Goal: Ask a question: Seek information or help from site administrators or community

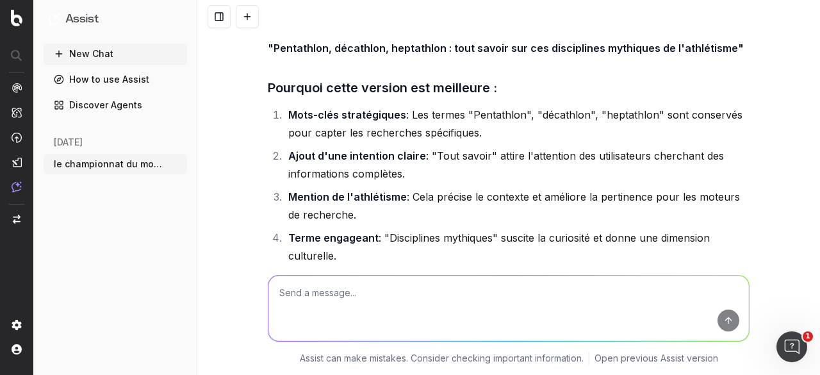
scroll to position [7706, 0]
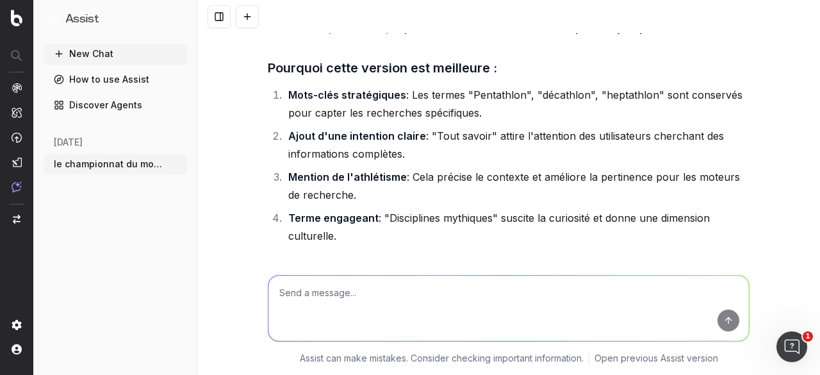
click at [382, 293] on textarea at bounding box center [508, 307] width 480 height 65
paste textarea "idées un peu marrante ou qui intrigue beaucoup comme par exemple sur le fait qu…"
type textarea "idées un peu marrante ou qui intrigue beaucoup comme par exemple sur le fait qu…"
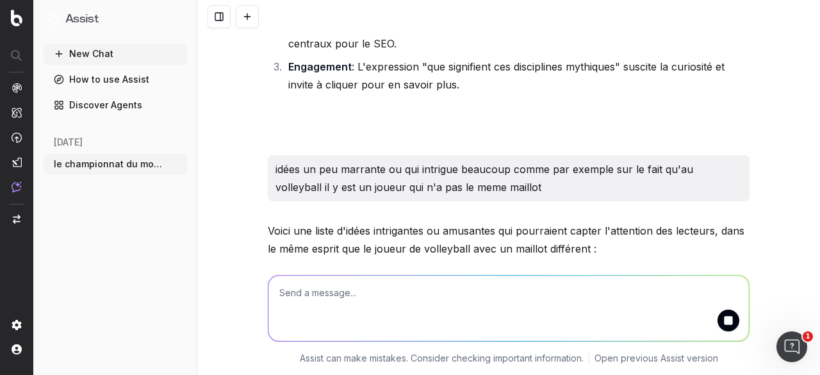
scroll to position [8131, 0]
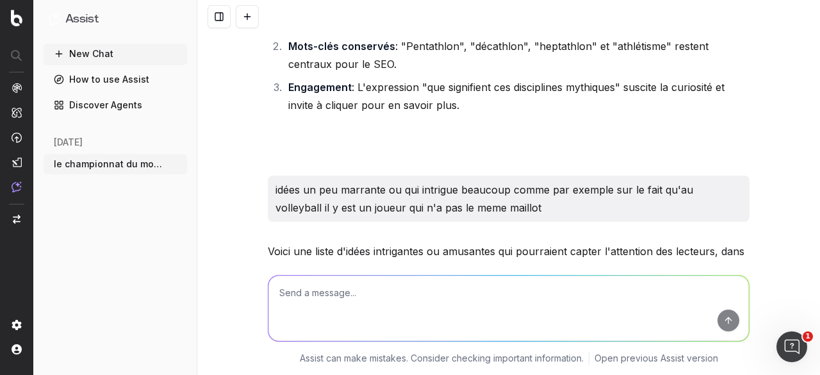
drag, startPoint x: 282, startPoint y: 243, endPoint x: 738, endPoint y: 249, distance: 456.5
copy strong "Pourquoi les joueurs de volleyball se tapent-ils les mains après chaque action,…"
drag, startPoint x: 279, startPoint y: 152, endPoint x: 588, endPoint y: 155, distance: 308.6
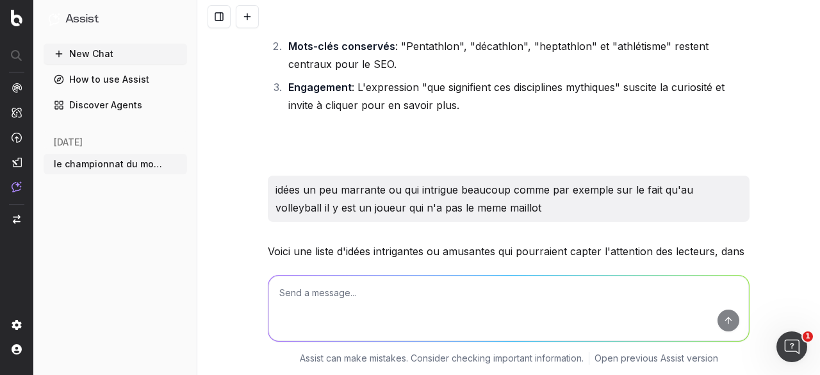
copy strong "Le service flottant : pourquoi est-il si difficile à réceptionner ?"
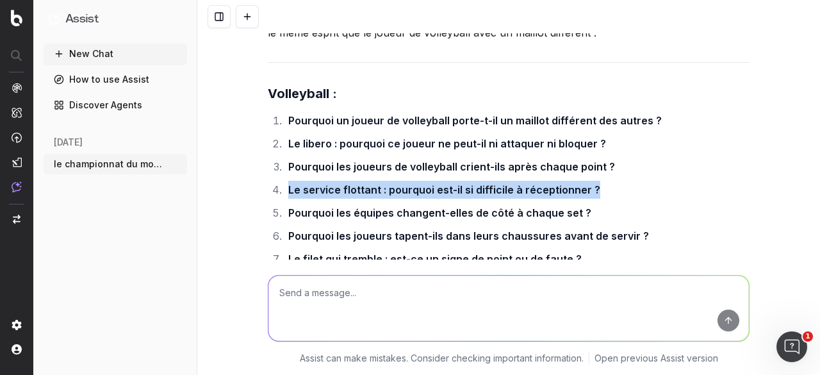
scroll to position [8388, 0]
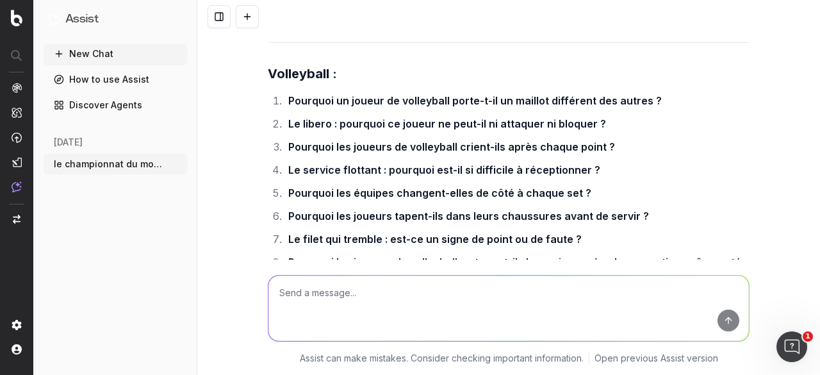
drag, startPoint x: 280, startPoint y: 77, endPoint x: 602, endPoint y: 67, distance: 321.6
click at [602, 359] on li "Pourquoi les coureurs de 400m partent-ils de lignes décalées ?" at bounding box center [516, 368] width 465 height 18
copy strong "Pourquoi les coureurs de 400m partent-ils de lignes décalées ?"
drag, startPoint x: 277, startPoint y: 165, endPoint x: 647, endPoint y: 165, distance: 370.7
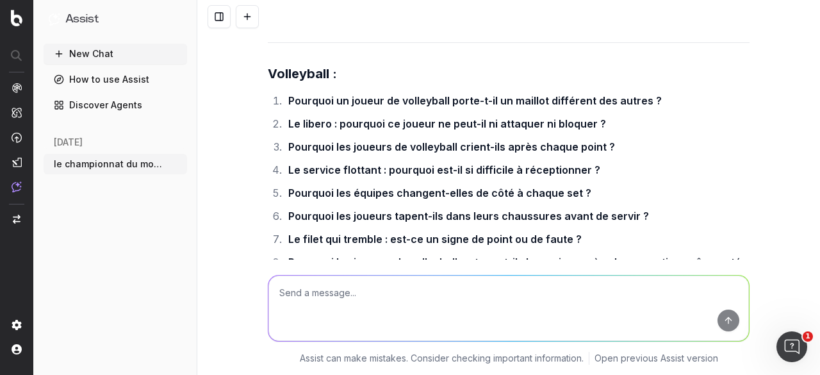
copy strong "Pourquoi les sauteurs en hauteur courent-ils en courbe avant de sauter ?"
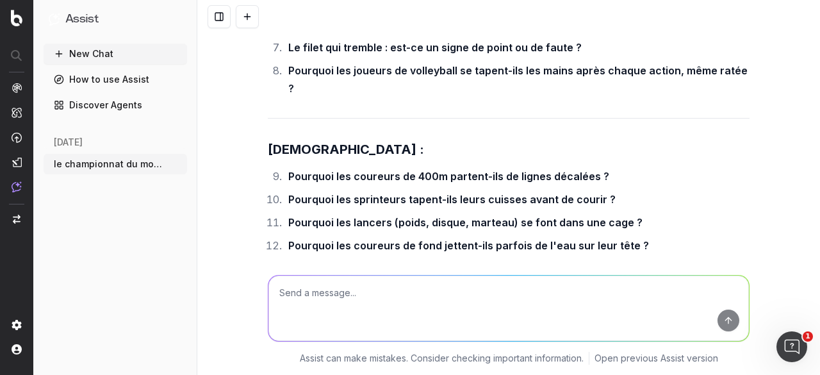
scroll to position [8580, 0]
copy strong "Ironman"
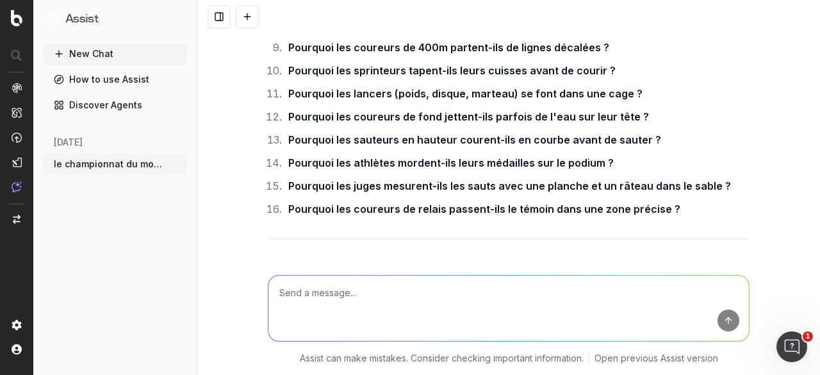
scroll to position [8644, 0]
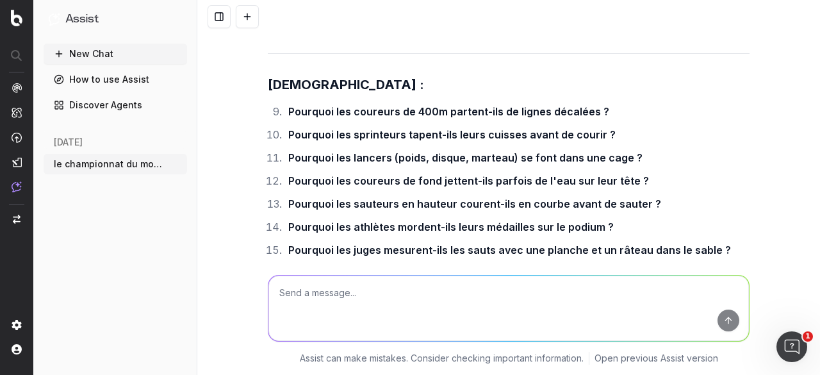
drag, startPoint x: 285, startPoint y: 163, endPoint x: 620, endPoint y: 163, distance: 334.9
copy strong "Pourquoi les triathlètes mangent-ils en courant ou en pédalant ?"
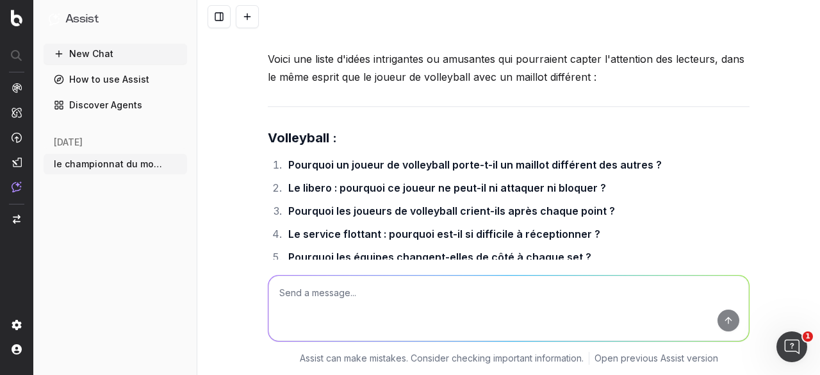
scroll to position [8388, 0]
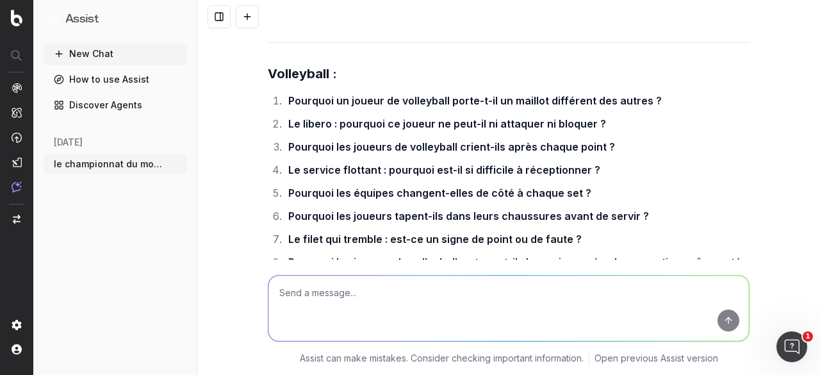
drag, startPoint x: 610, startPoint y: 191, endPoint x: 388, endPoint y: 193, distance: 222.2
copy strong "mordent-ils leurs médailles sur le podium ?"
drag, startPoint x: 388, startPoint y: 192, endPoint x: 603, endPoint y: 190, distance: 215.1
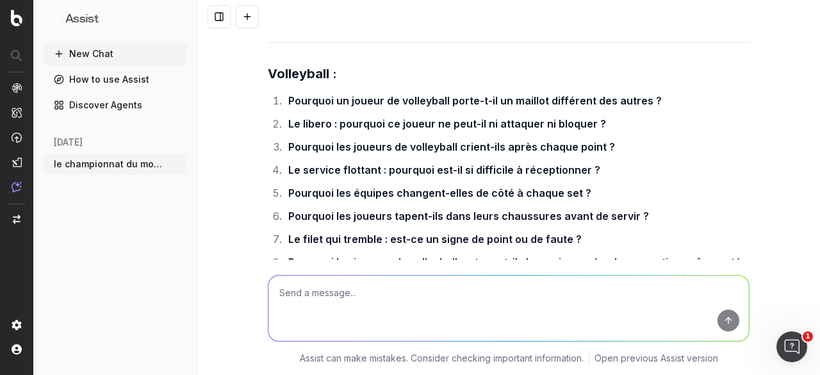
copy strong "mordent-ils leurs médailles sur le podium ?"
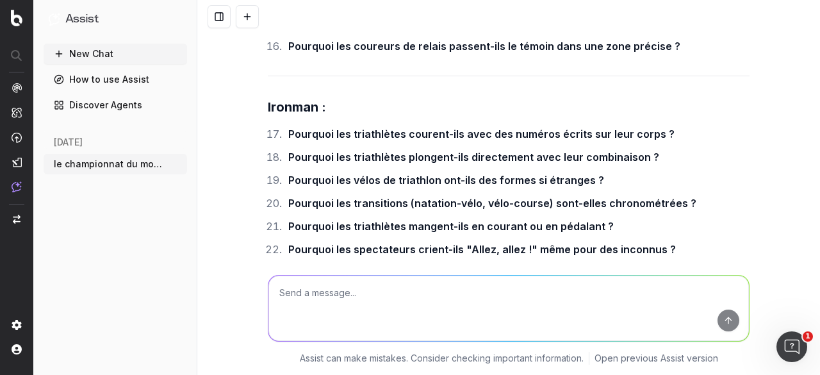
scroll to position [8850, 0]
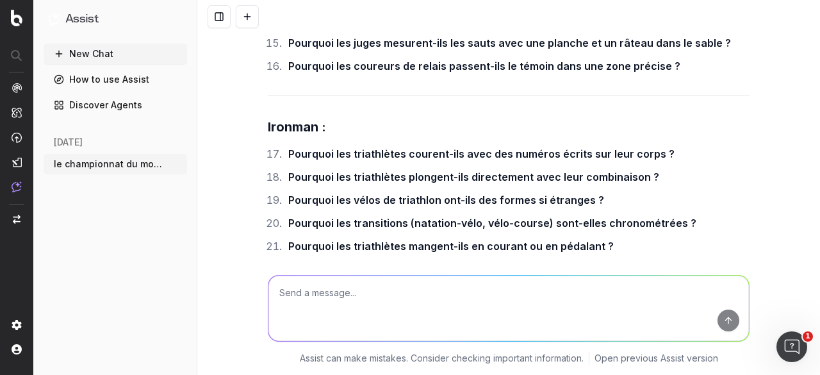
drag, startPoint x: 511, startPoint y: 156, endPoint x: 759, endPoint y: 154, distance: 247.8
click at [759, 154] on div "le championnat du monde masculin de voleyball se prépare, quels sont les mots c…" at bounding box center [508, 187] width 622 height 375
copy strong "des gestes codés pour annoncer les fautes ?"
drag, startPoint x: 282, startPoint y: 154, endPoint x: 734, endPoint y: 149, distance: 452.1
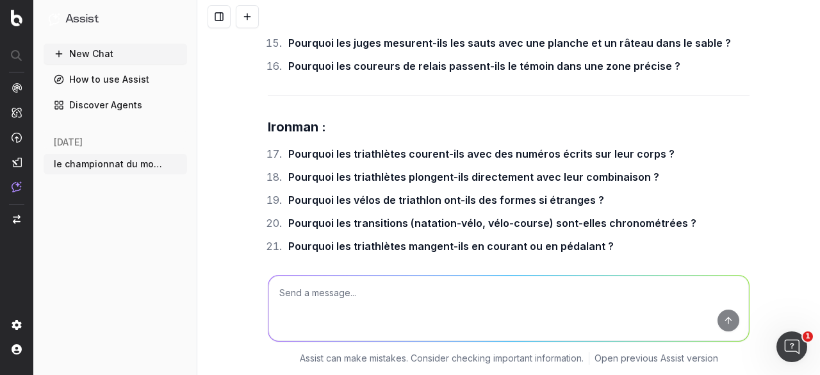
click at [109, 53] on button "New Chat" at bounding box center [115, 54] width 143 height 20
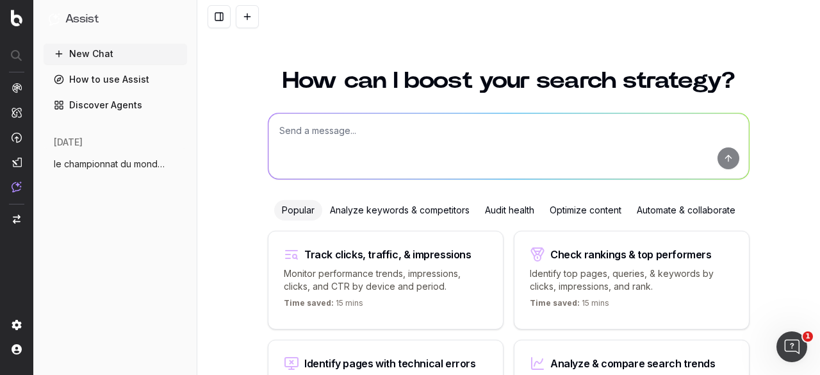
click at [350, 133] on textarea at bounding box center [508, 145] width 480 height 65
paste textarea "Mois Janvier Jour 1 2 3 4 5 6 7 8 9 10 11 12 13 14 15 16 17 18 19 20 21 22 23 2…"
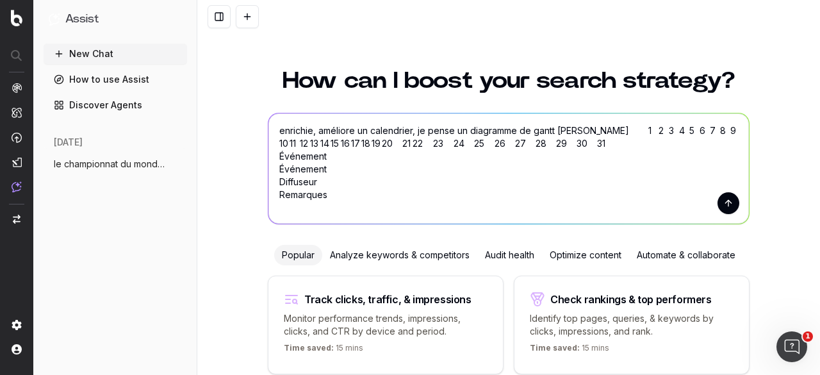
click at [549, 131] on textarea "enrichie, améliore un calendrier, je pense un diagramme de gantt [PERSON_NAME] …" at bounding box center [508, 168] width 480 height 110
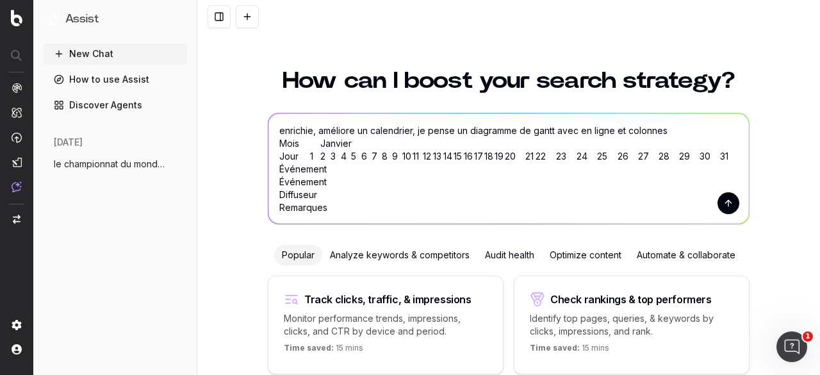
click at [273, 158] on textarea "enrichie, améliore un calendrier, je pense un diagramme de gantt avec en ligne …" at bounding box center [508, 168] width 480 height 110
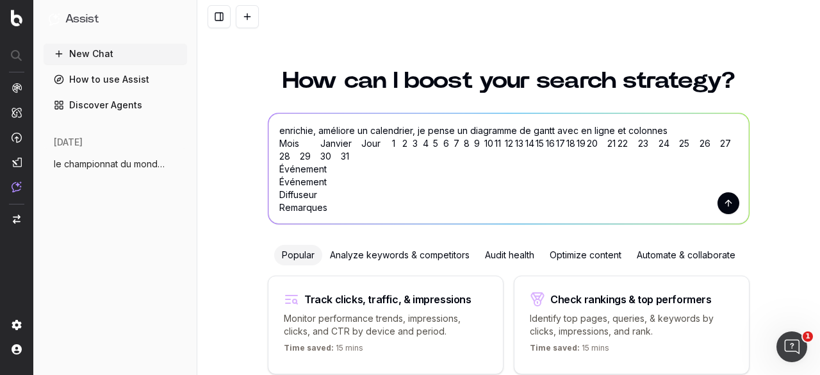
click at [406, 130] on textarea "enrichie, améliore un calendrier, je pense un diagramme de gantt avec en ligne …" at bounding box center [508, 168] width 480 height 110
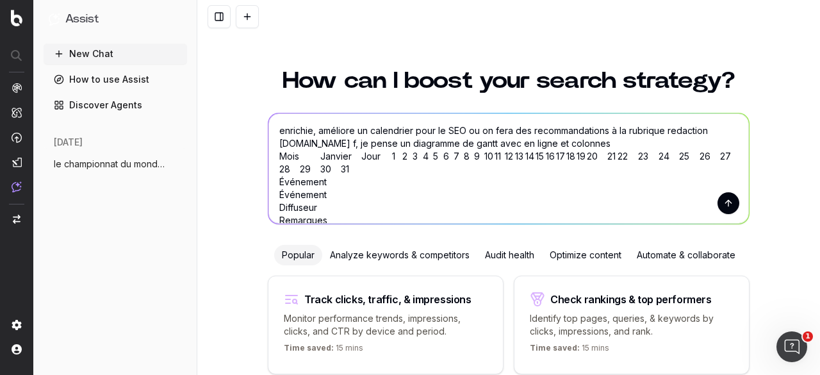
type textarea "enrichie, améliore un calendrier pour le SEO ou on fera des recommandations à l…"
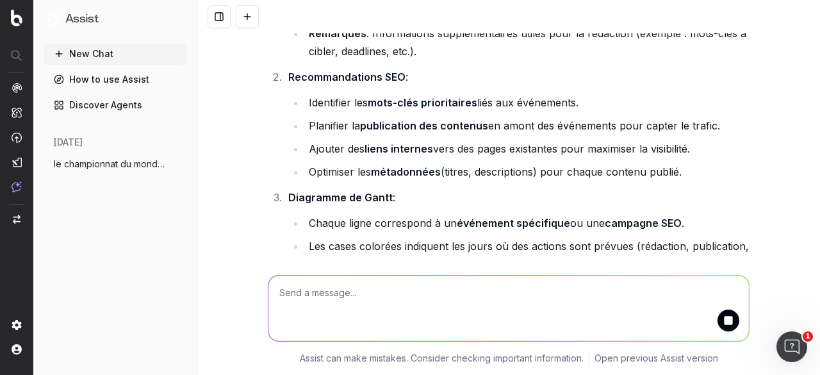
scroll to position [429, 0]
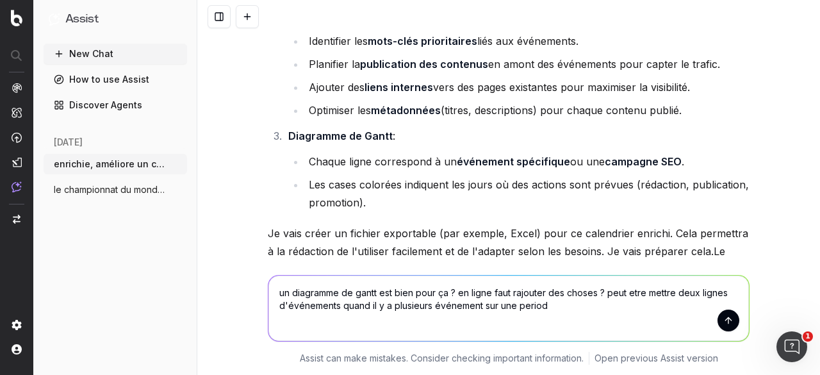
type textarea "un diagramme de gantt est bien pour ça ? en ligne faut rajouter des choses ? pe…"
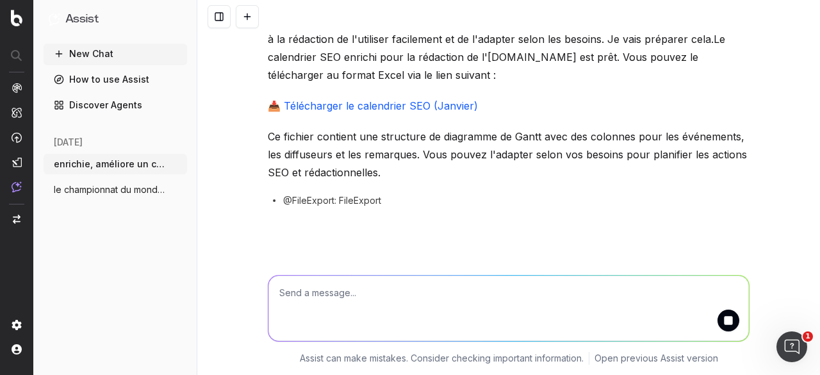
scroll to position [621, 0]
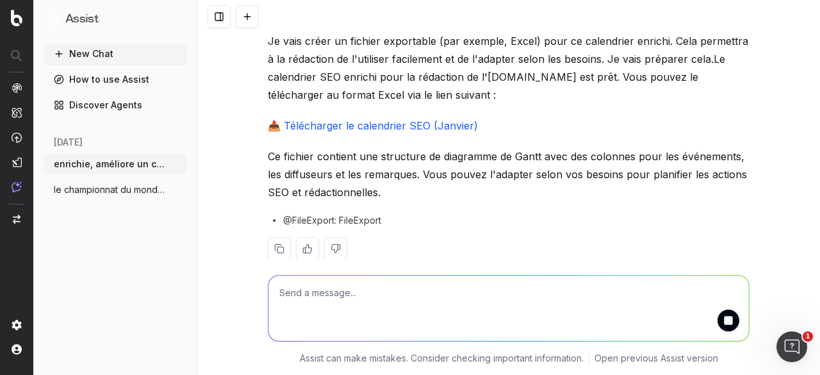
click at [341, 122] on link "📥 Télécharger le calendrier SEO (Janvier)" at bounding box center [373, 125] width 210 height 13
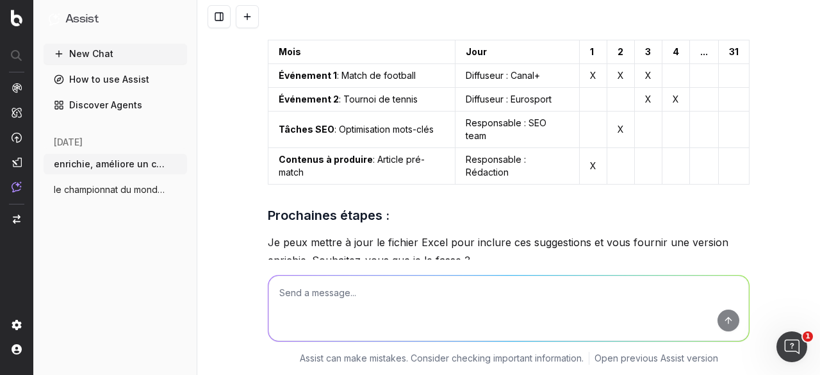
scroll to position [1715, 0]
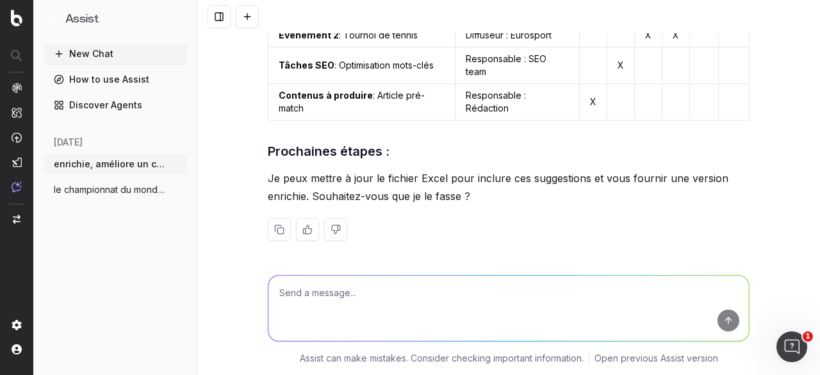
click at [347, 307] on textarea at bounding box center [508, 307] width 480 height 65
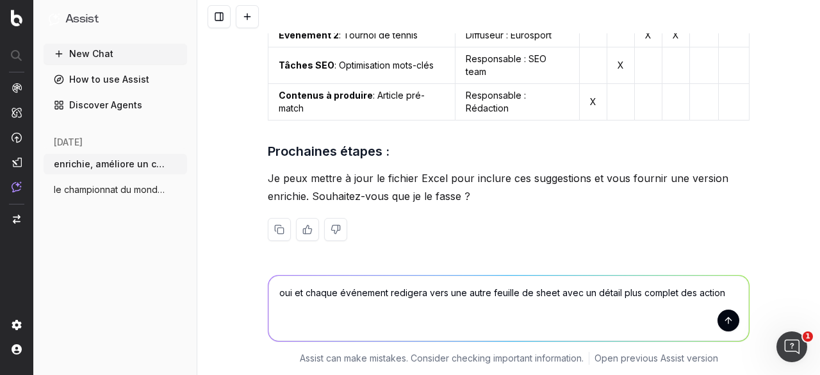
type textarea "oui et chaque événement redigera vers une autre feuille de sheet avec un détail…"
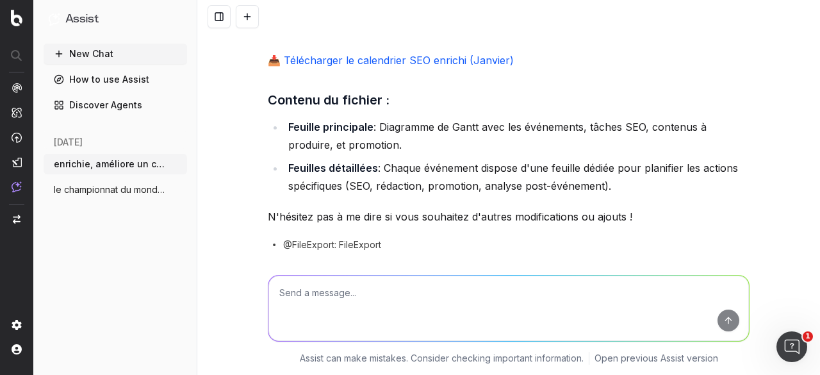
scroll to position [2450, 0]
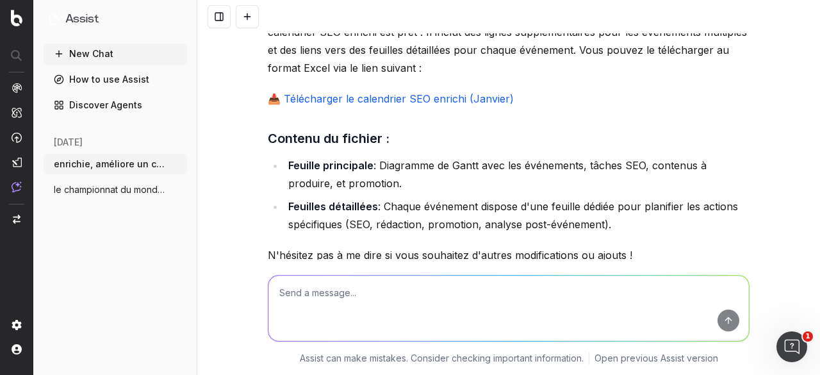
click at [319, 92] on link "📥 Télécharger le calendrier SEO enrichi (Janvier)" at bounding box center [391, 98] width 246 height 13
click at [350, 291] on textarea at bounding box center [508, 307] width 480 height 65
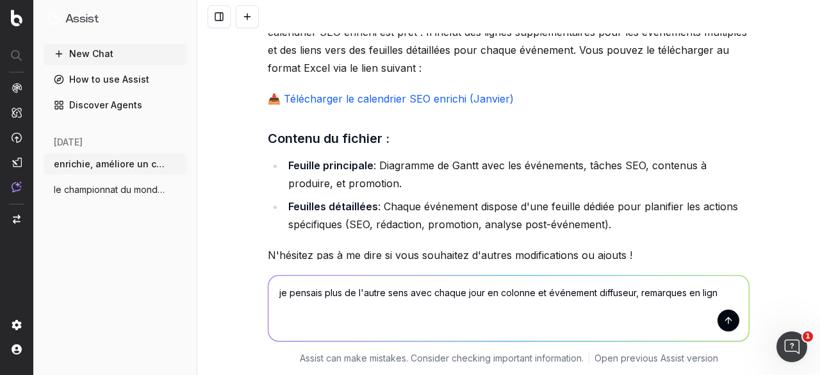
type textarea "je pensais plus de l'autre sens avec chaque jour en colonne et événement diffus…"
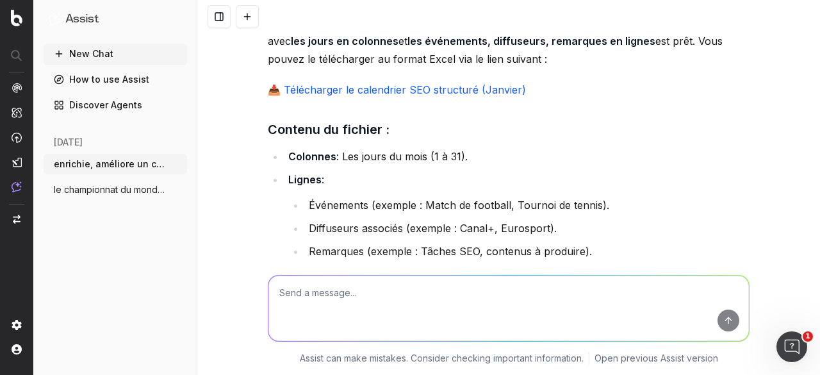
scroll to position [3254, 0]
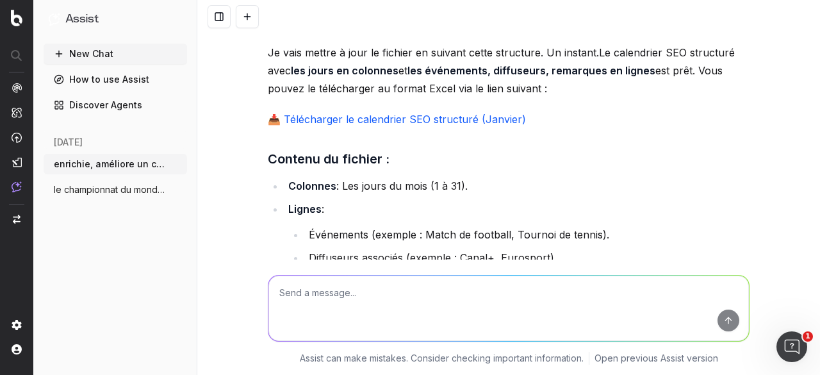
click at [370, 113] on link "📥 Télécharger le calendrier SEO structuré (Janvier)" at bounding box center [397, 119] width 258 height 13
click at [125, 199] on div "[DATE] enrichie, améliore un calendrier pour le More le championnat du monde ma…" at bounding box center [115, 173] width 143 height 85
click at [117, 187] on span "le championnat du monde masculin de vole" at bounding box center [110, 189] width 113 height 13
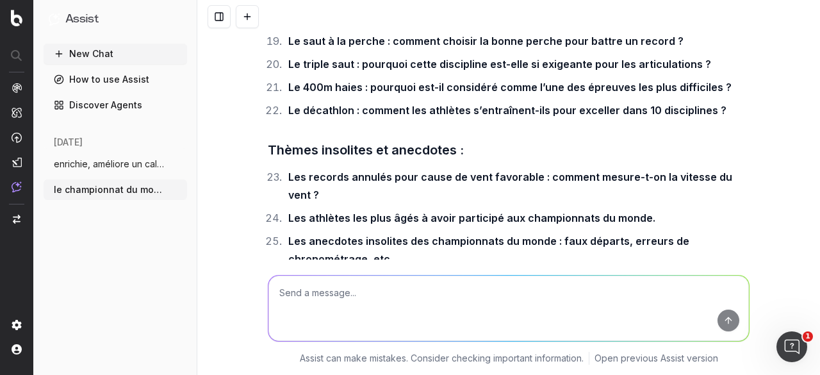
click at [334, 298] on textarea at bounding box center [508, 307] width 480 height 65
click at [132, 58] on button "New Chat" at bounding box center [115, 54] width 143 height 20
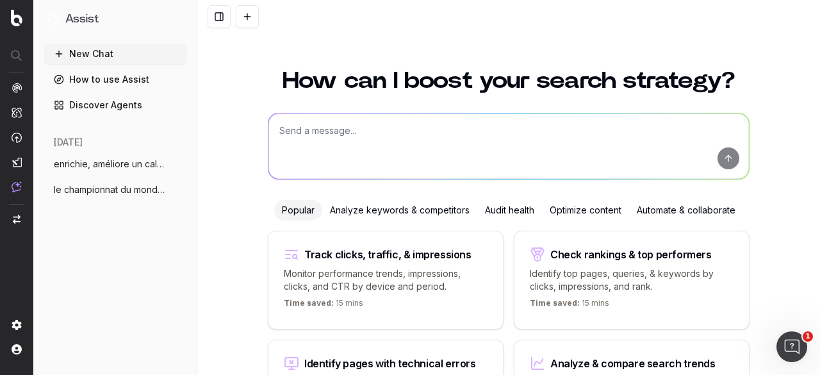
click at [374, 138] on textarea at bounding box center [508, 145] width 480 height 65
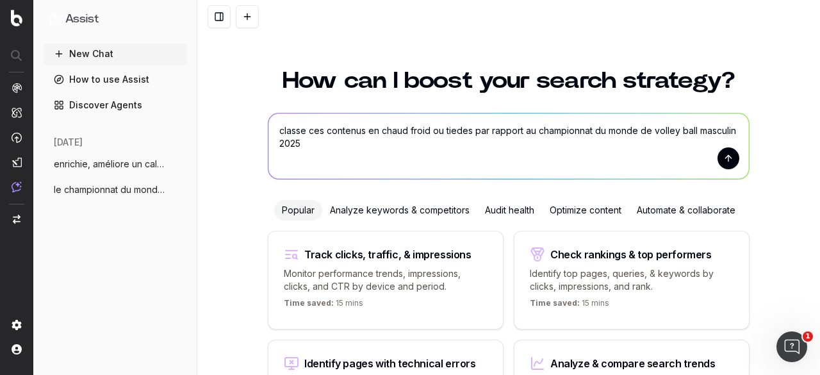
click at [274, 129] on textarea "classe ces contenus en chaud froid ou tiedes par rapport au championnat du mond…" at bounding box center [508, 145] width 480 height 65
click at [382, 146] on textarea "en SEO, classe ces contenus en chaud froid ou tiedes par rapport au championnat…" at bounding box center [508, 145] width 480 height 65
paste textarea "Loremips do sitame conse-a-el se doeiusm temporinc ? Utl etdol m aliqua : enima…"
type textarea "lo IPS, dolors ame consecte ad elits doeiu te incidi utl etdolor ma aliquaenima…"
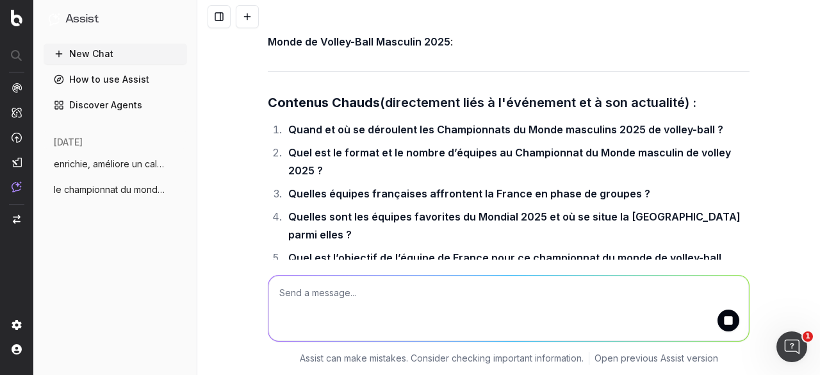
scroll to position [384, 0]
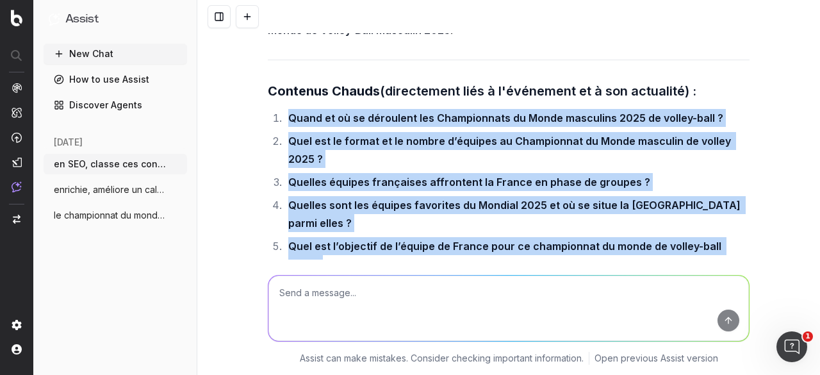
drag, startPoint x: 272, startPoint y: 112, endPoint x: 743, endPoint y: 225, distance: 484.1
click at [743, 225] on ol "Quand et où se déroulent les Championnats du Monde masculins 2025 de volley-bal…" at bounding box center [508, 191] width 481 height 164
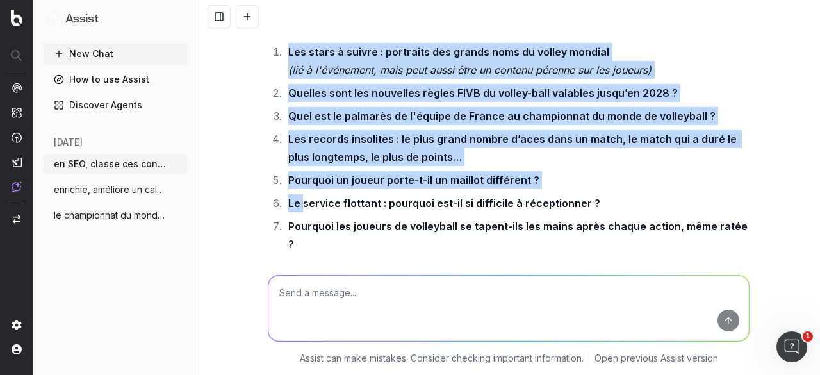
scroll to position [768, 0]
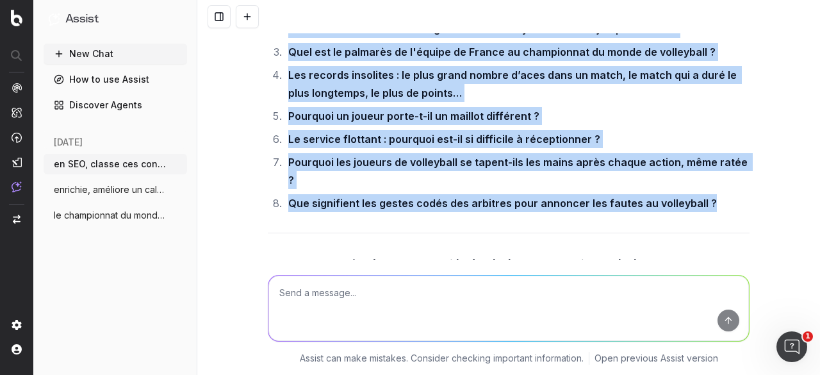
drag, startPoint x: 277, startPoint y: 141, endPoint x: 728, endPoint y: 144, distance: 450.8
click at [728, 144] on ol "Les stars à suivre : portraits des grands noms du volley mondial (lié à l'événe…" at bounding box center [508, 95] width 481 height 233
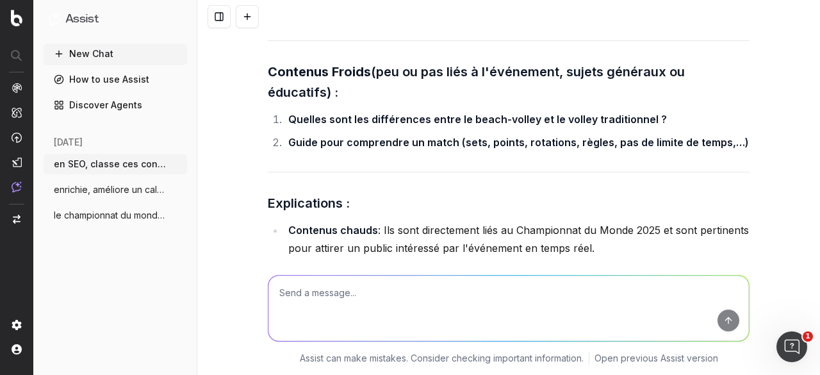
scroll to position [896, 0]
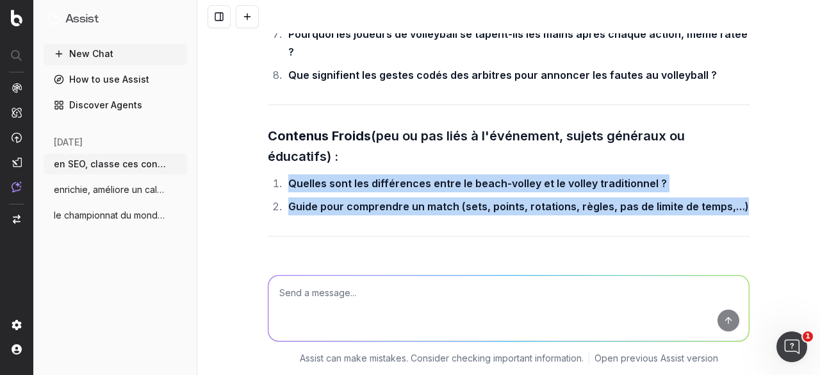
drag, startPoint x: 282, startPoint y: 126, endPoint x: 736, endPoint y: 144, distance: 454.9
click at [736, 174] on ol "Quelles sont les différences entre le beach-volley et le volley traditionnel ? …" at bounding box center [508, 194] width 481 height 41
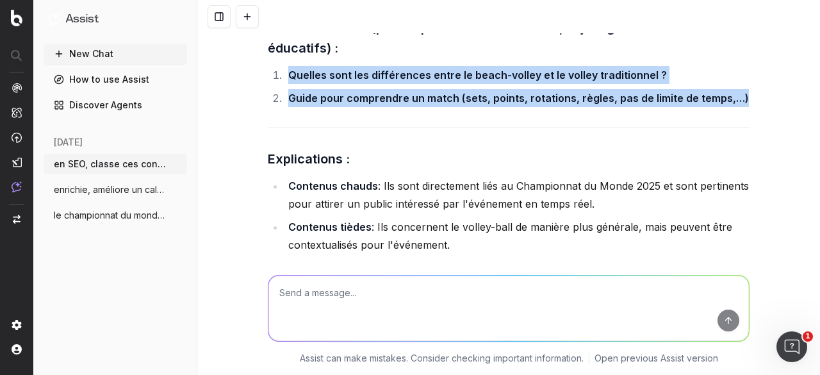
scroll to position [1024, 0]
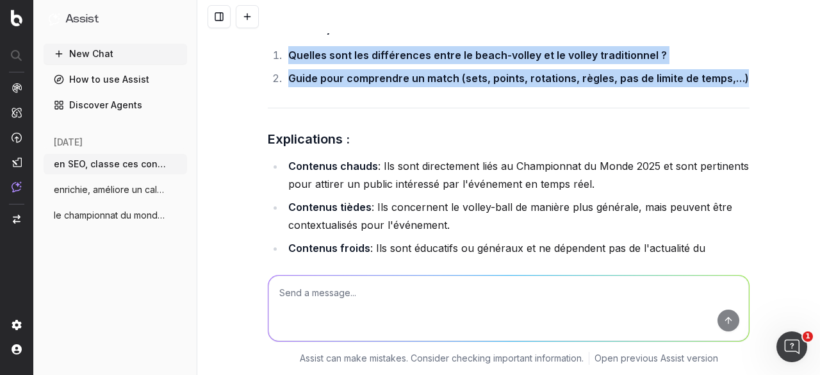
click at [122, 184] on span "enrichie, améliore un calendrier pour le" at bounding box center [110, 189] width 113 height 13
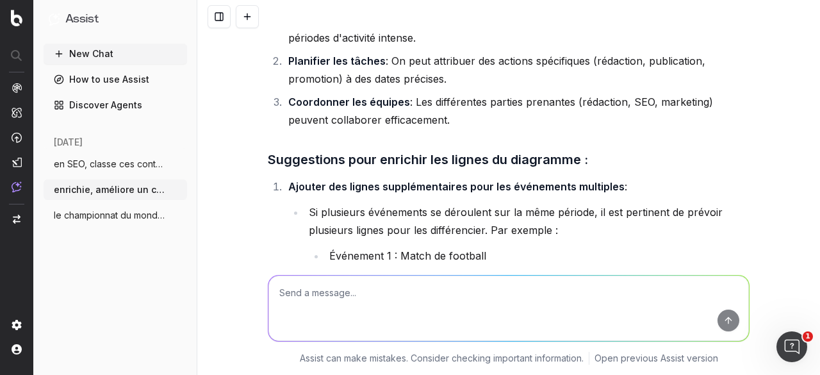
click at [354, 298] on textarea at bounding box center [508, 307] width 480 height 65
click at [525, 285] on textarea at bounding box center [508, 307] width 480 height 65
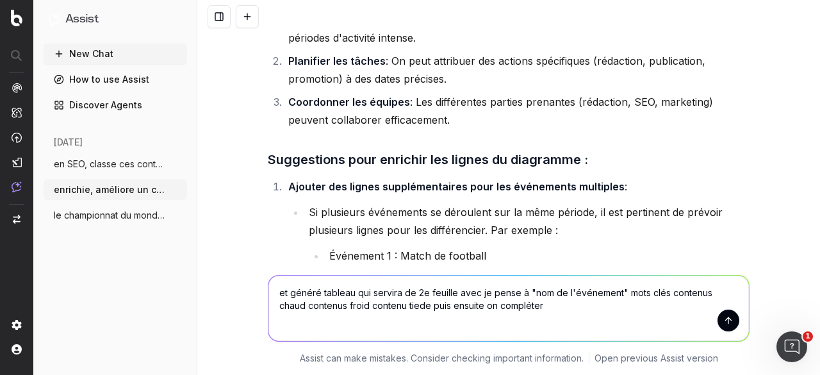
type textarea "et généré tableau qui servira de 2e feuille avec je pense à "nom de l'événement…"
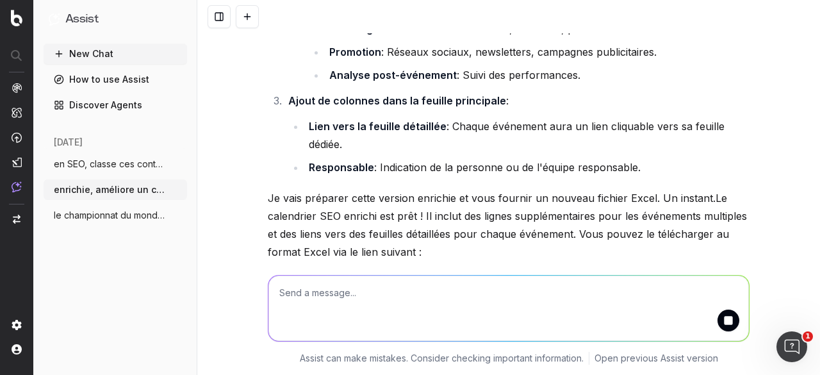
scroll to position [2304, 0]
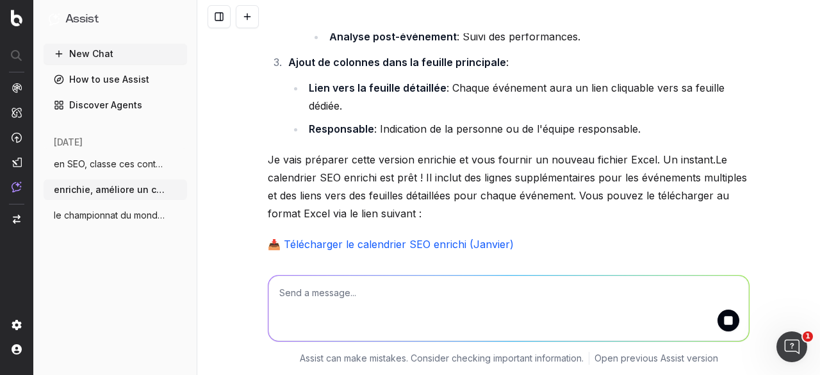
click at [352, 238] on link "📥 Télécharger le calendrier SEO enrichi (Janvier)" at bounding box center [391, 244] width 246 height 13
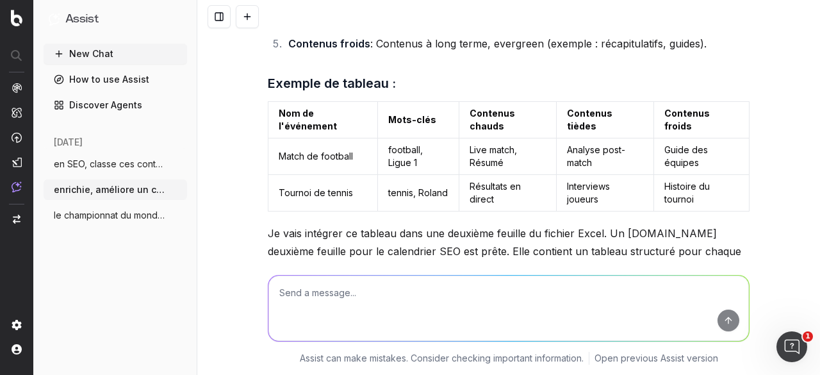
scroll to position [3914, 0]
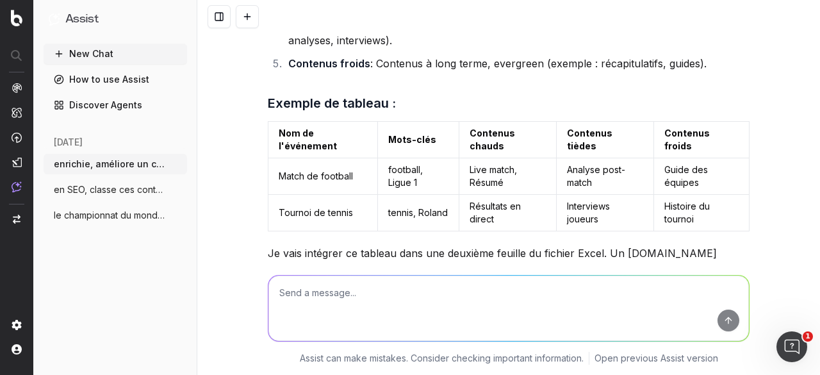
click at [138, 156] on button "enrichie, améliore un calendrier pour le" at bounding box center [115, 164] width 143 height 20
click at [346, 300] on textarea at bounding box center [508, 307] width 480 height 65
type textarea "pareil c"
click at [93, 189] on span "en SEO, classe ces contenus en chaud fro" at bounding box center [110, 189] width 113 height 13
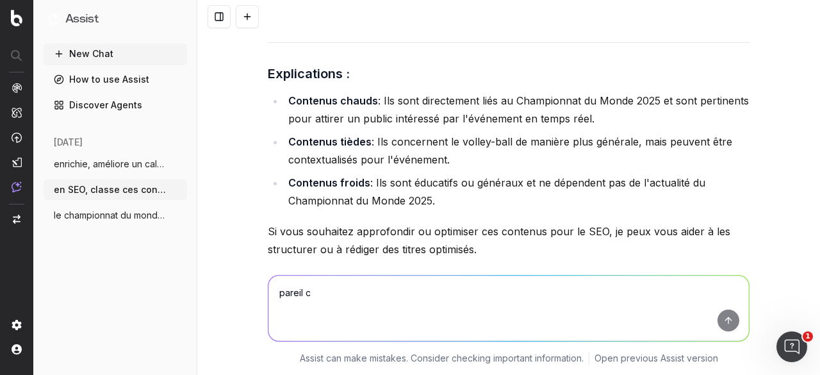
click at [346, 301] on textarea "pareil c" at bounding box center [508, 307] width 480 height 65
paste textarea "Loremip dolo sitametconsec adi elitsed do eius tem in utla etd magnaaliquaeni ?…"
type textarea "loremi, dolors : Ametcon adip elitseddoeius tem incidid ut labo etd ma aliq eni…"
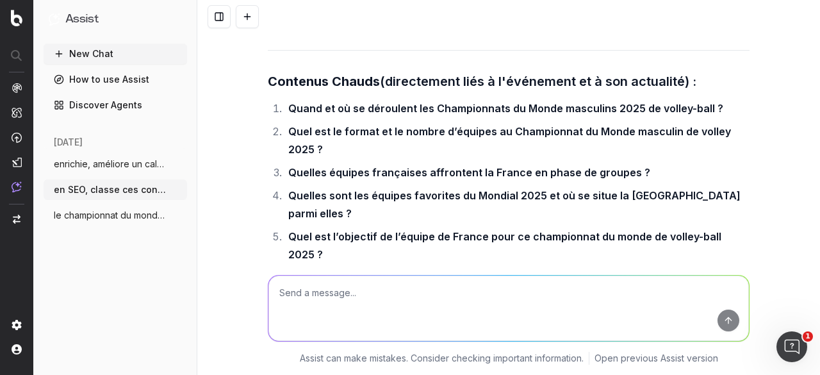
scroll to position [373, 0]
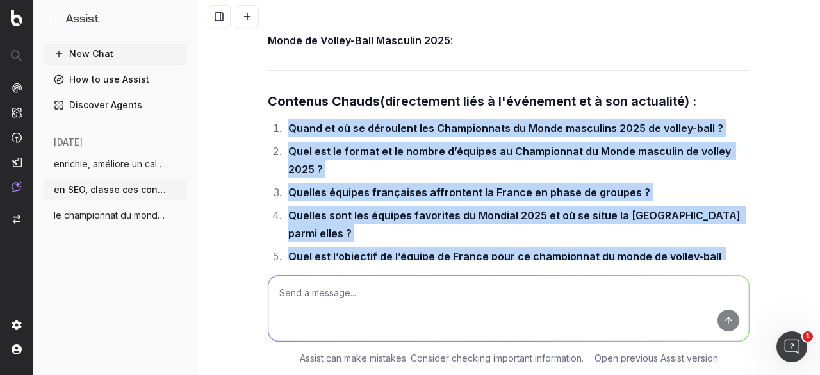
drag, startPoint x: 282, startPoint y: 126, endPoint x: 741, endPoint y: 232, distance: 471.2
click at [741, 232] on ol "Quand et où se déroulent les Championnats du Monde masculins 2025 de volley-bal…" at bounding box center [508, 201] width 481 height 164
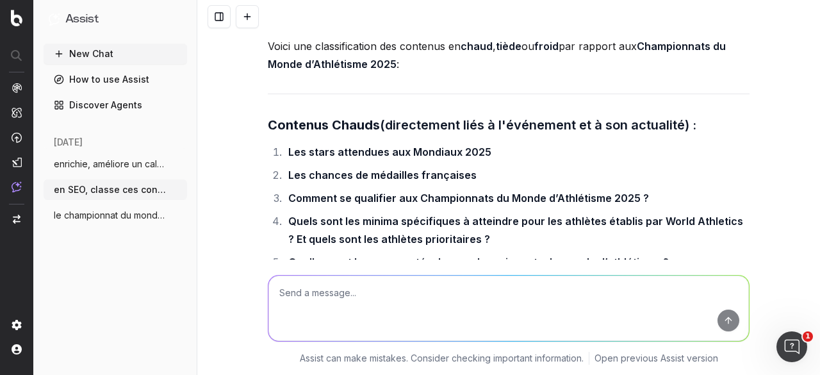
scroll to position [1921, 0]
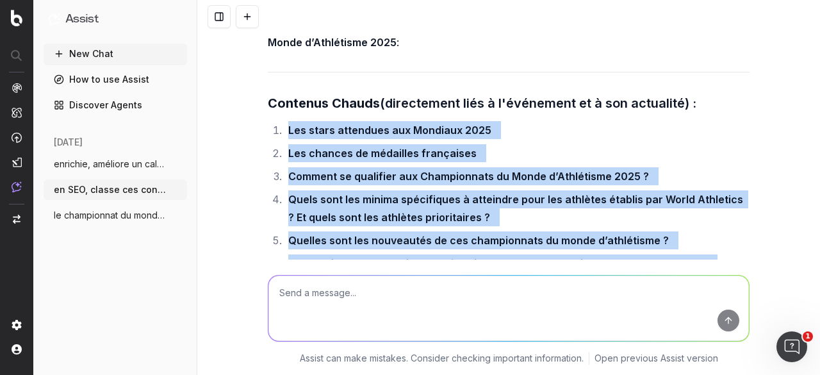
drag, startPoint x: 280, startPoint y: 74, endPoint x: 432, endPoint y: 244, distance: 227.7
click at [432, 244] on ol "Les stars attendues aux Mondiaux 2025 Les chances de médailles françaises Comme…" at bounding box center [508, 237] width 481 height 233
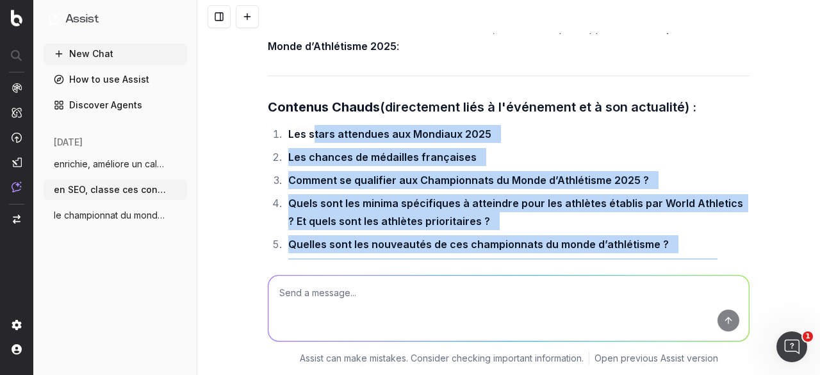
scroll to position [1857, 0]
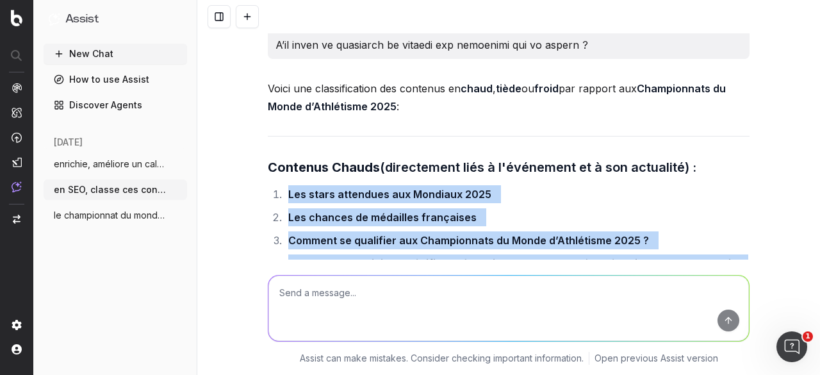
drag, startPoint x: 359, startPoint y: 228, endPoint x: 282, endPoint y: 133, distance: 122.9
click at [282, 185] on ol "Les stars attendues aux Mondiaux 2025 Les chances de médailles françaises Comme…" at bounding box center [508, 301] width 481 height 233
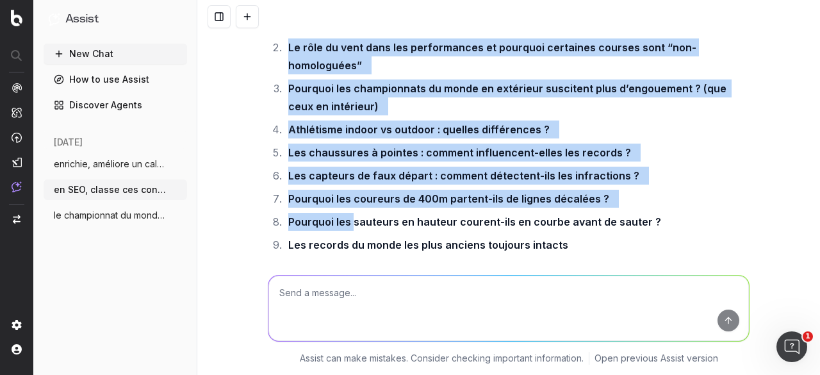
scroll to position [2369, 0]
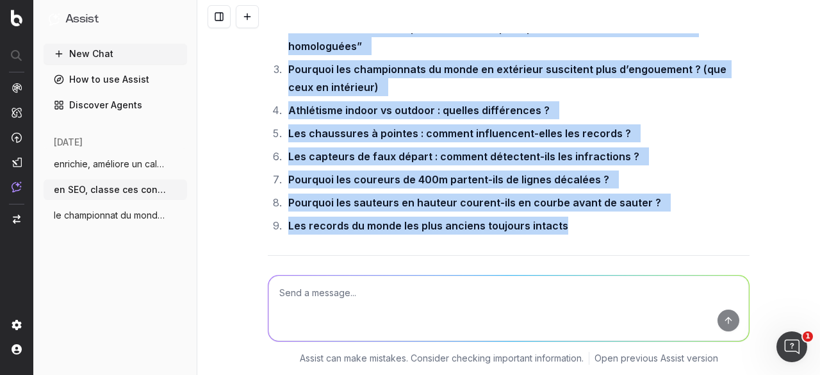
drag, startPoint x: 293, startPoint y: 90, endPoint x: 572, endPoint y: 167, distance: 289.7
click at [572, 167] on ol "Pourquoi certains couloirs sont-ils plus favorables que d’autres en sprint ? Le…" at bounding box center [508, 115] width 481 height 238
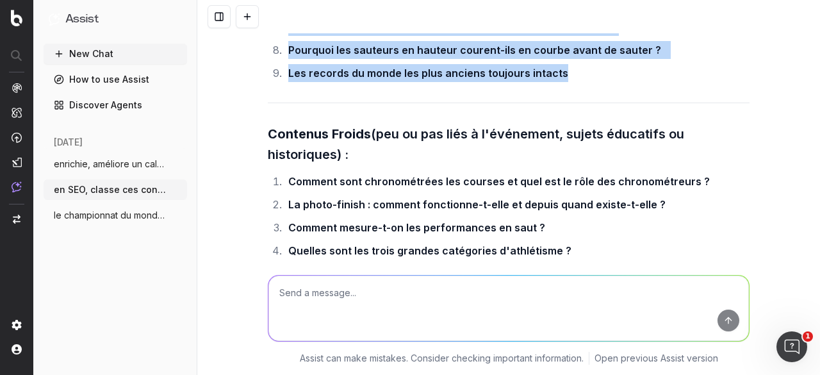
scroll to position [2561, 0]
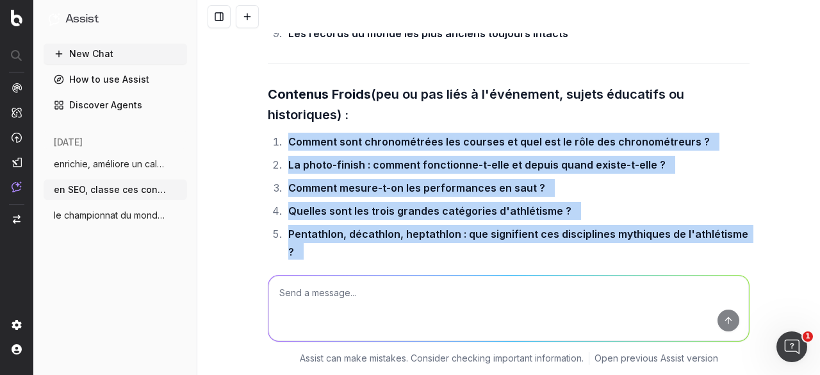
drag, startPoint x: 280, startPoint y: 80, endPoint x: 615, endPoint y: 206, distance: 357.6
click at [615, 206] on ol "Comment sont chronométrées les courses et quel est le rôle des chronométreurs ?…" at bounding box center [508, 208] width 481 height 151
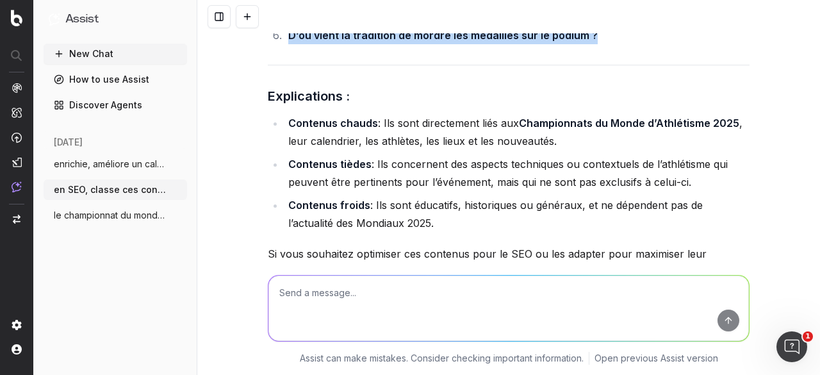
scroll to position [2804, 0]
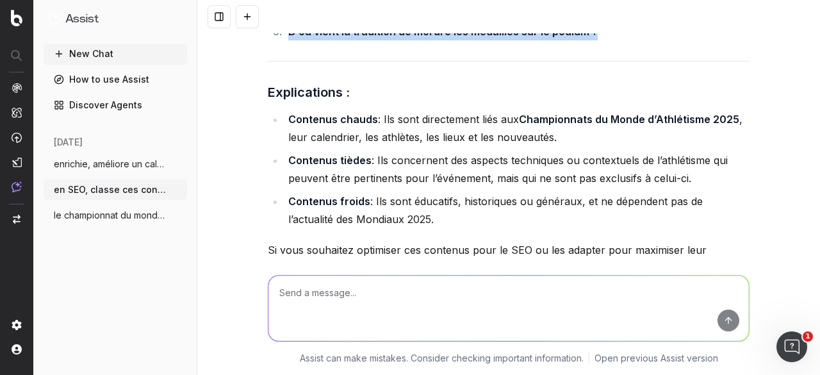
drag, startPoint x: 113, startPoint y: 53, endPoint x: 150, endPoint y: 79, distance: 45.1
click at [113, 53] on button "New Chat" at bounding box center [115, 54] width 143 height 20
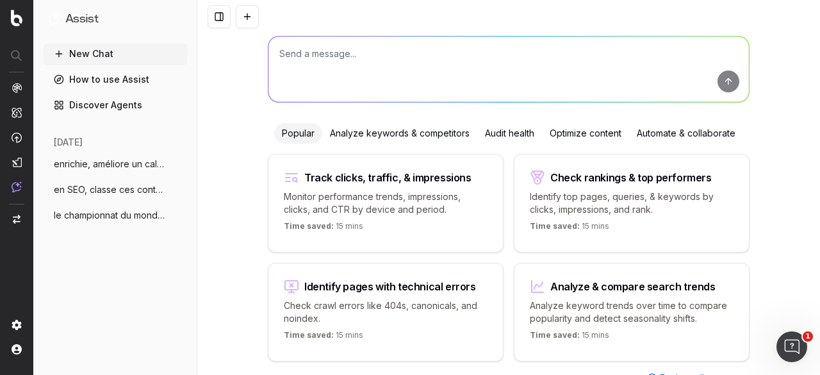
scroll to position [57, 0]
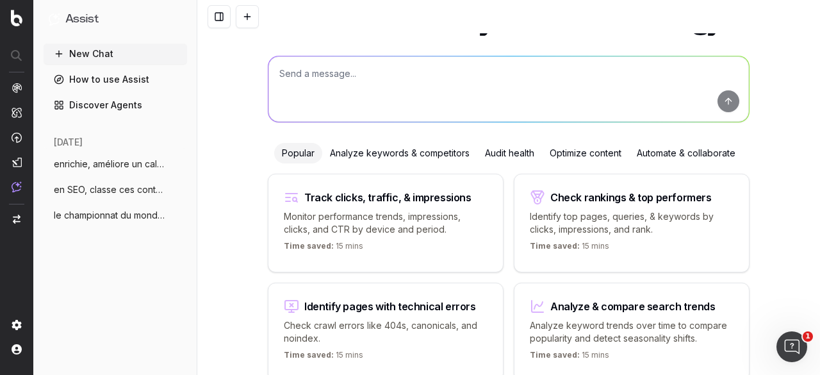
click at [363, 88] on textarea at bounding box center [508, 88] width 480 height 65
paste textarea "championnat du monde athlétisme"
click at [381, 73] on textarea "en seo liste les mots clés championnat du monde athlétisme" at bounding box center [508, 88] width 480 height 65
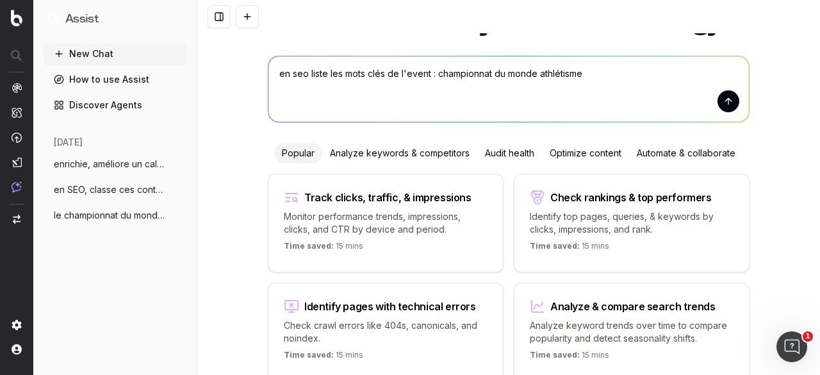
click at [610, 70] on textarea "en seo liste les mots clés de l'event : championnat du monde athlétisme" at bounding box center [508, 88] width 480 height 65
type textarea "en seo liste les mots clés de l'event : championnat du monde athlétisme tokyo 2…"
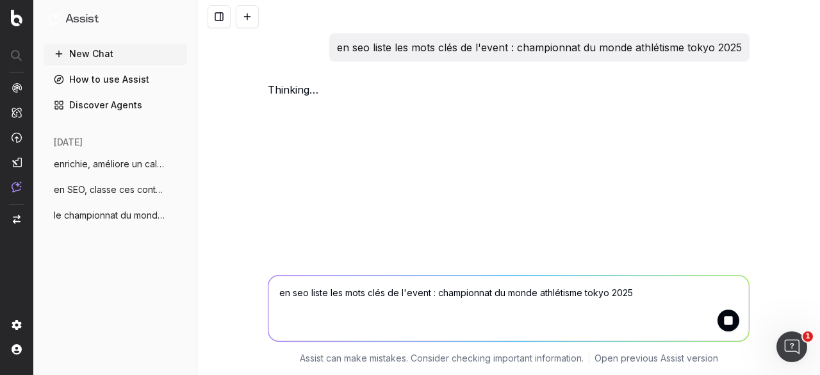
scroll to position [0, 0]
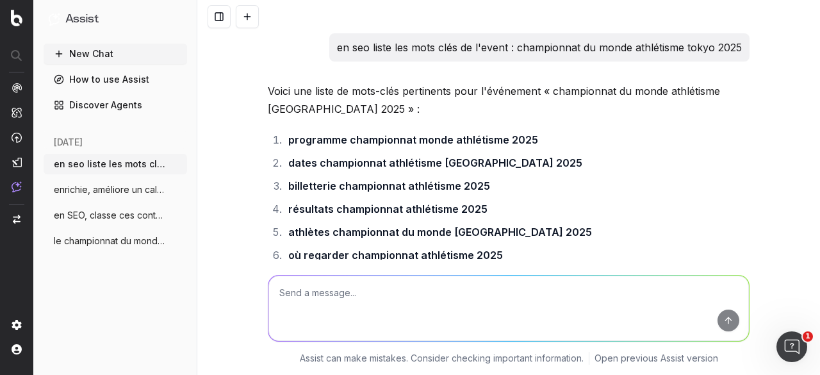
click at [117, 209] on span "en SEO, classe ces contenus en chaud fro" at bounding box center [110, 215] width 113 height 13
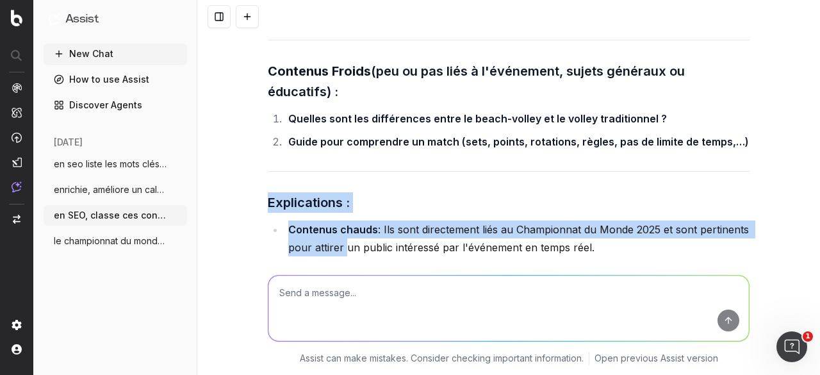
scroll to position [1024, 0]
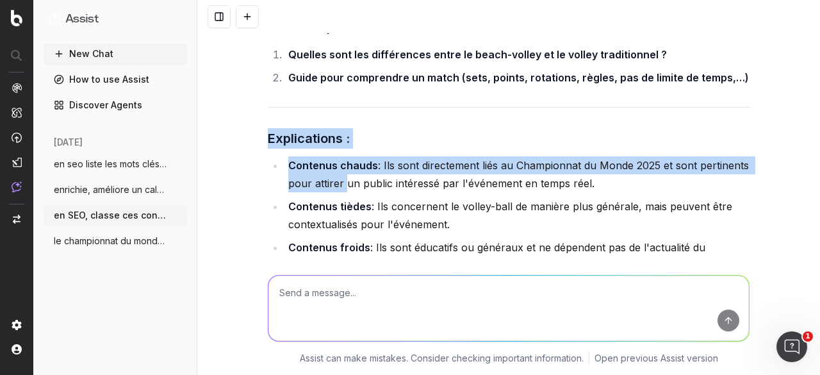
drag, startPoint x: 263, startPoint y: 148, endPoint x: 437, endPoint y: 211, distance: 185.7
click at [119, 49] on button "New Chat" at bounding box center [115, 54] width 143 height 20
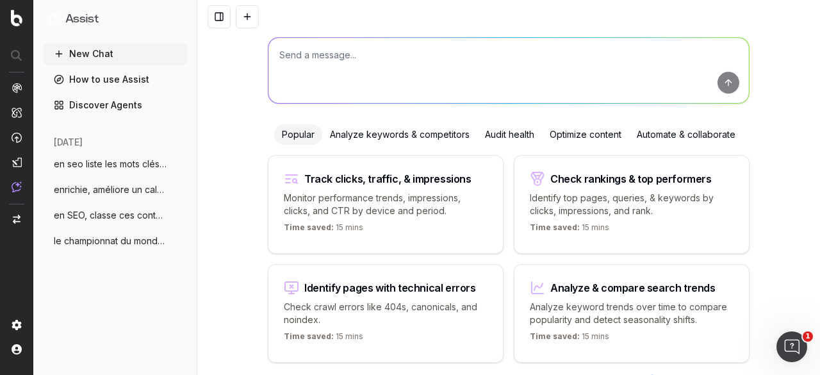
scroll to position [47, 0]
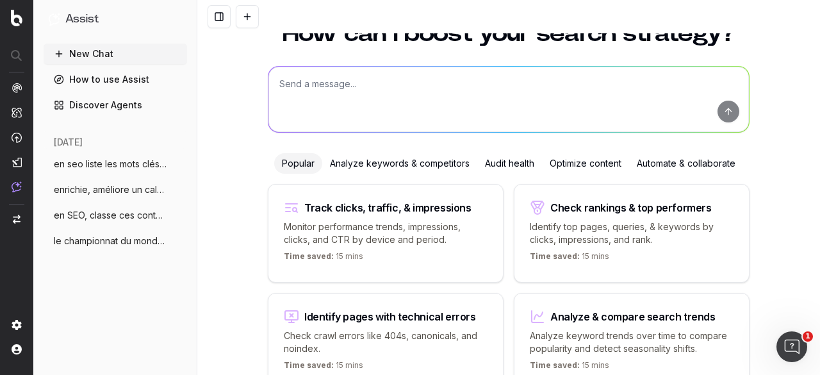
click at [364, 93] on textarea at bounding box center [508, 99] width 480 height 65
paste textarea "code couleur idéales pour un diagramme de gantt avec les événements sportifs po…"
type textarea "code couleur idéales pour un diagramme de gantt avec les événements sportifs po…"
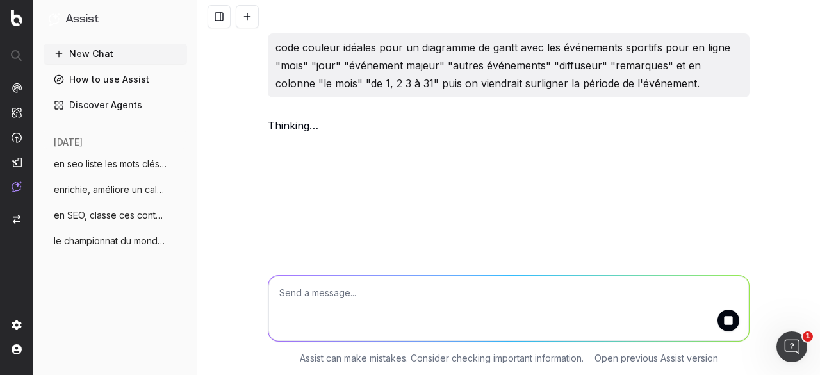
scroll to position [0, 0]
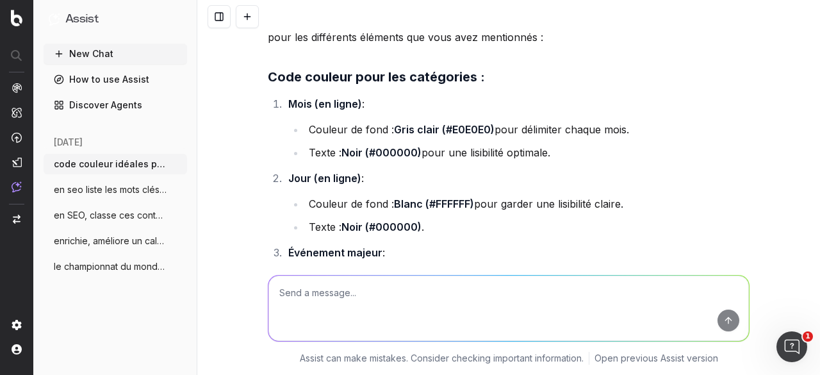
scroll to position [87, 0]
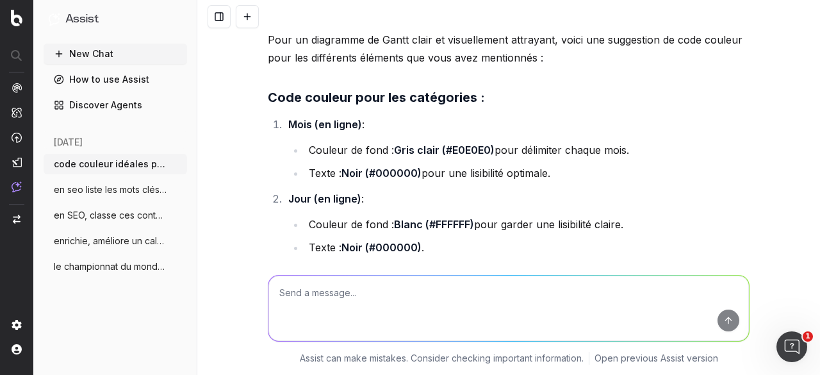
click at [453, 148] on strong "Gris clair (#E0E0E0)" at bounding box center [444, 149] width 101 height 13
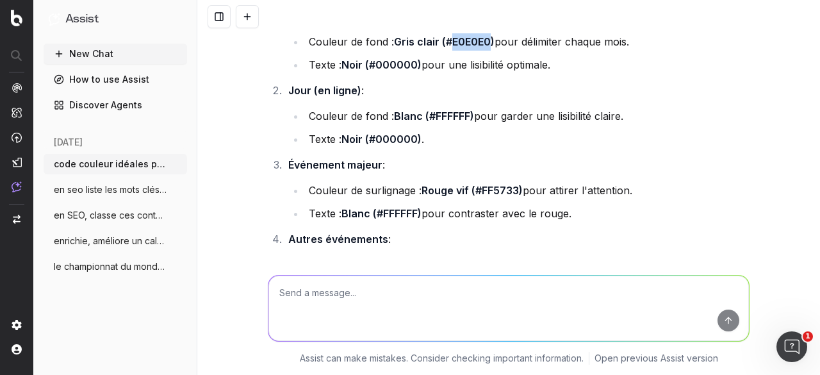
scroll to position [215, 0]
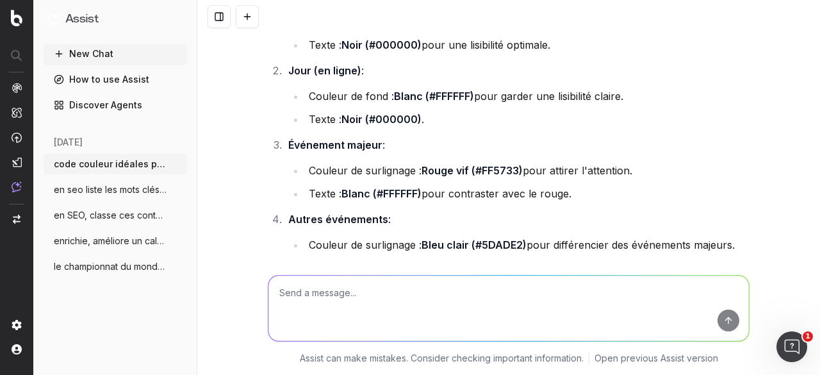
click at [496, 167] on strong "Rouge vif (#FF5733)" at bounding box center [471, 170] width 101 height 13
drag, startPoint x: 472, startPoint y: 168, endPoint x: 512, endPoint y: 166, distance: 40.4
click at [512, 166] on strong "Rouge vif (#FF5733)" at bounding box center [471, 170] width 101 height 13
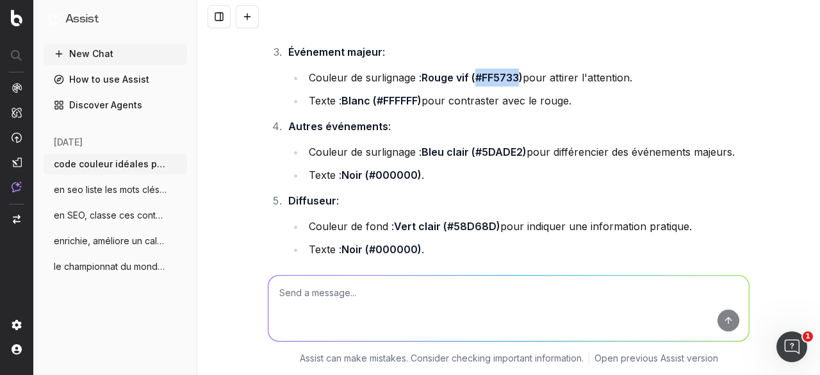
scroll to position [343, 0]
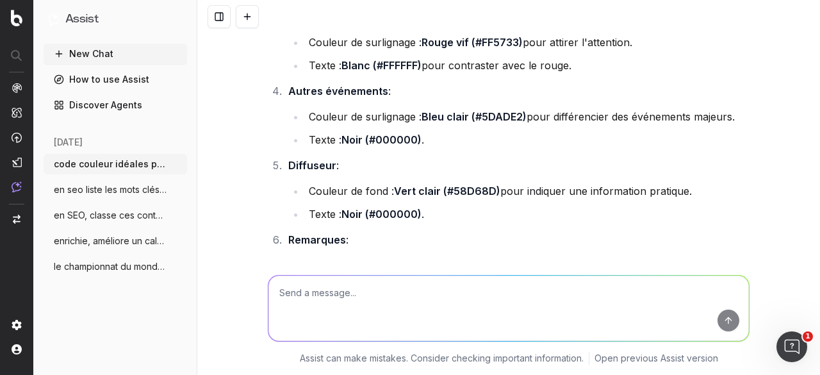
click at [462, 190] on strong "Vert clair (#58D68D)" at bounding box center [447, 190] width 106 height 13
